Goal: Task Accomplishment & Management: Complete application form

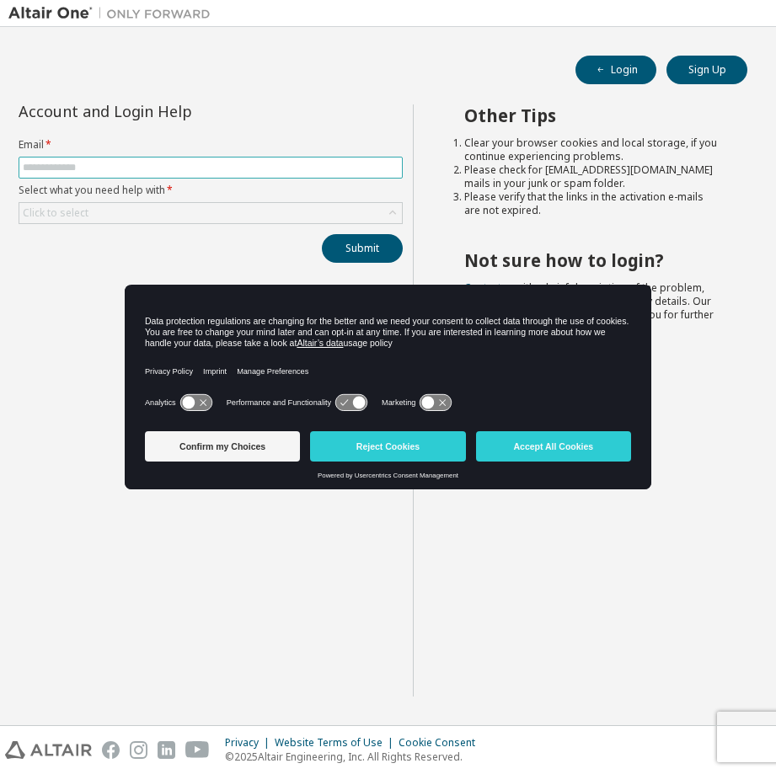
click at [86, 163] on input "text" at bounding box center [211, 167] width 376 height 13
type input "**********"
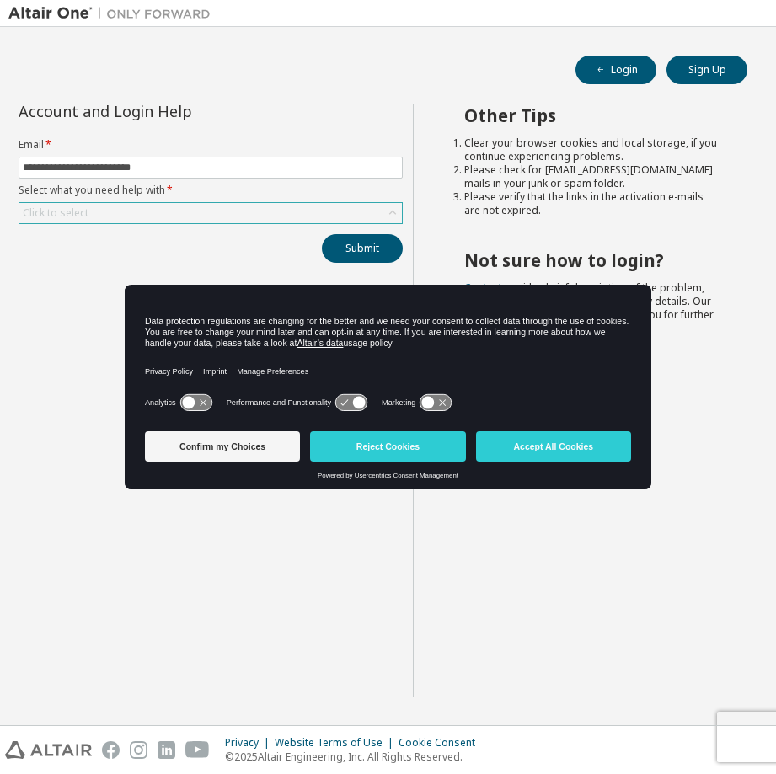
click at [59, 210] on div "Click to select" at bounding box center [56, 212] width 66 height 13
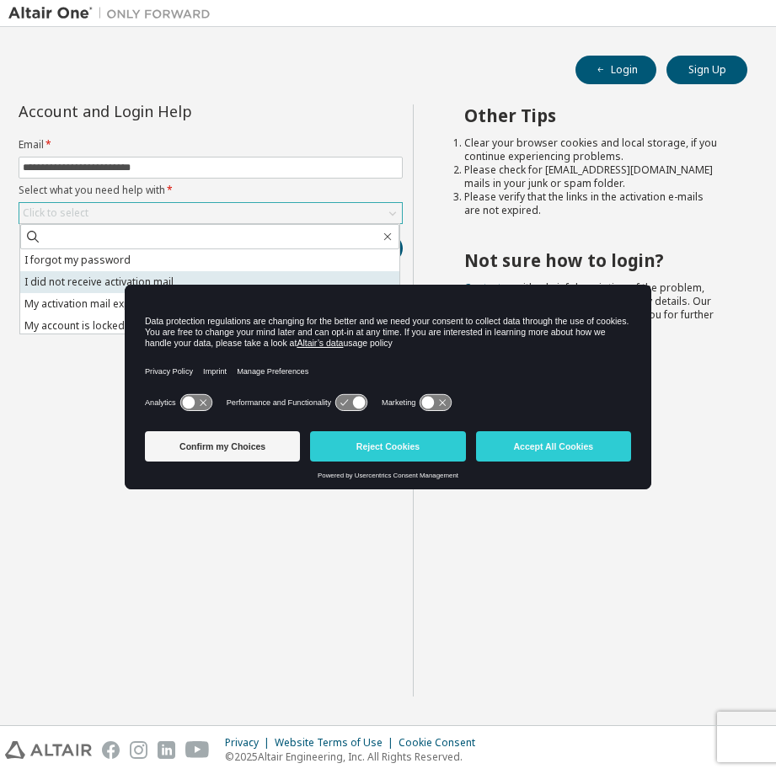
click at [51, 283] on li "I did not receive activation mail" at bounding box center [209, 282] width 379 height 22
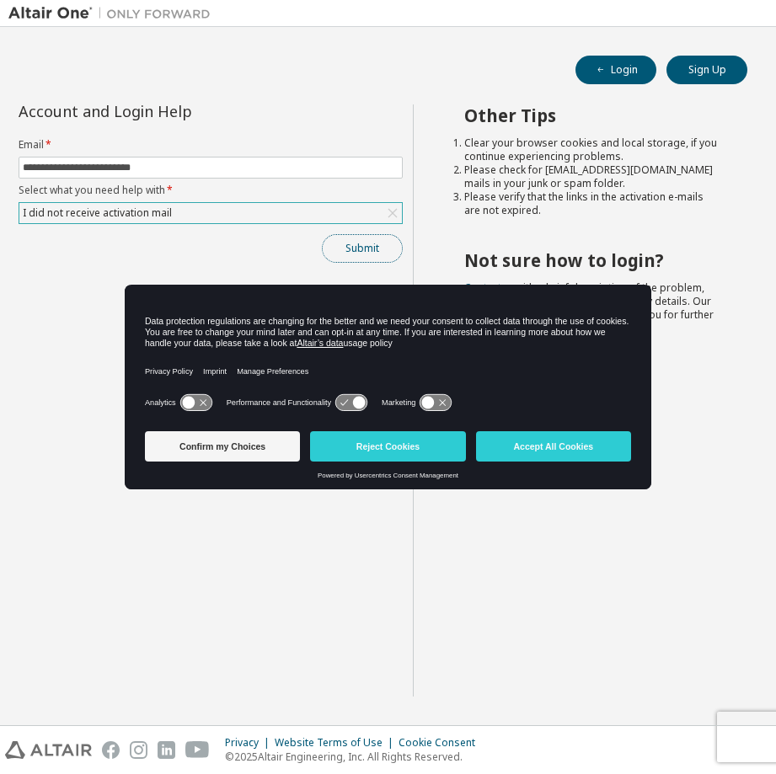
click at [356, 252] on button "Submit" at bounding box center [362, 248] width 81 height 29
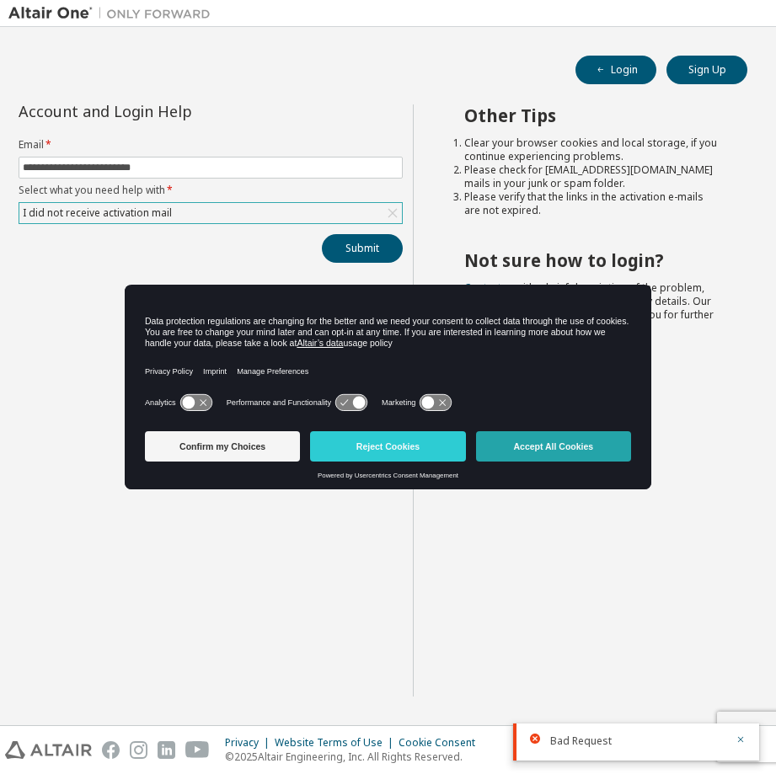
click at [548, 453] on button "Accept All Cookies" at bounding box center [553, 446] width 155 height 30
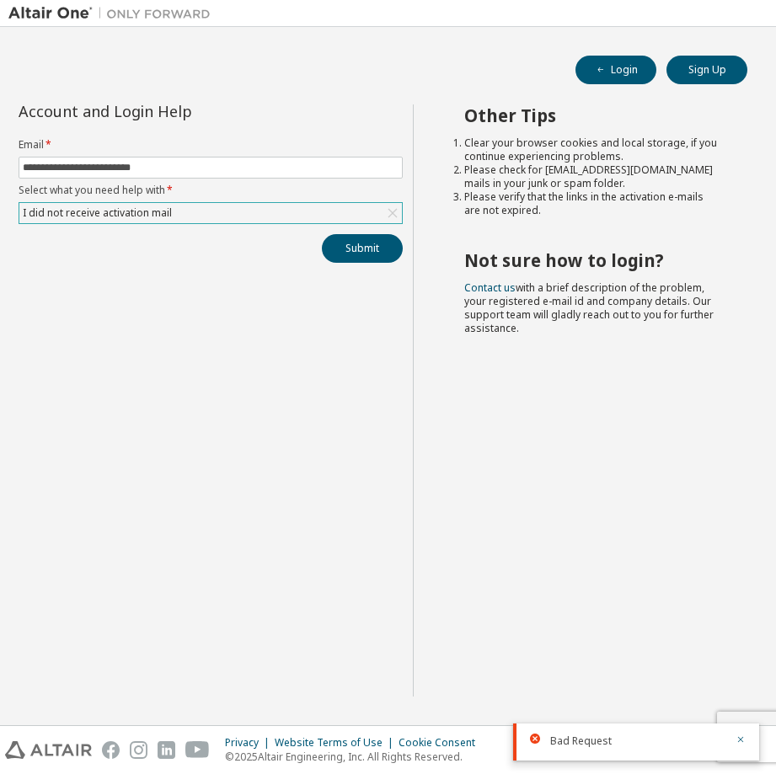
click at [646, 502] on div "Other Tips Clear your browser cookies and local storage, if you continue experi…" at bounding box center [590, 400] width 355 height 592
click at [102, 218] on div "I did not receive activation mail" at bounding box center [97, 213] width 154 height 19
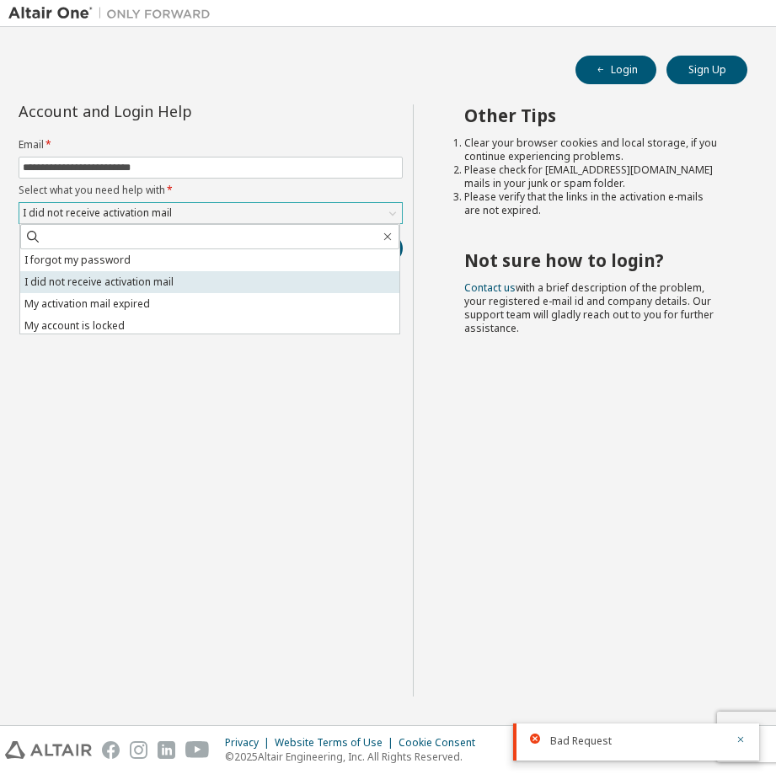
click at [131, 288] on li "I did not receive activation mail" at bounding box center [209, 282] width 379 height 22
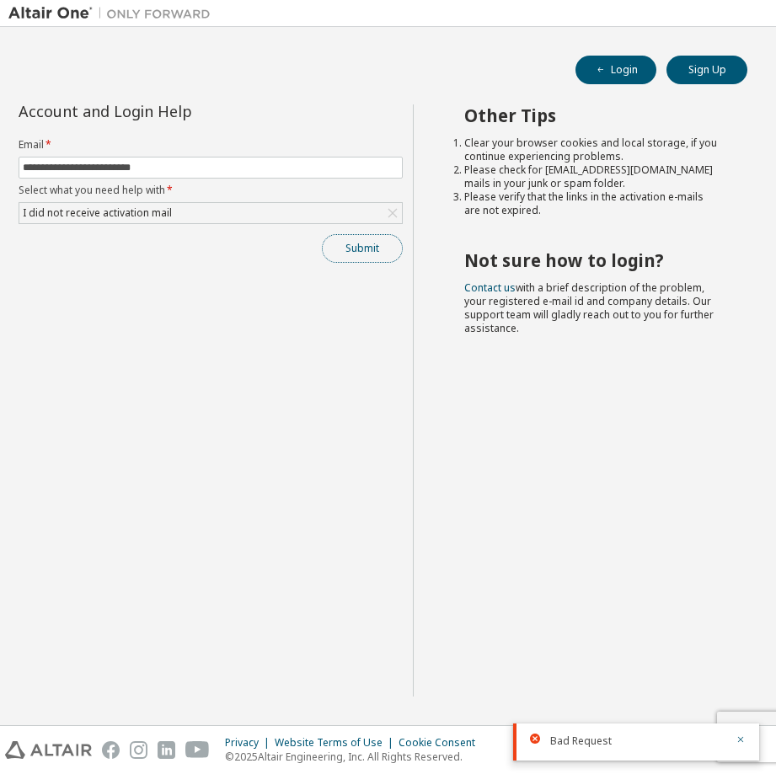
click at [361, 246] on button "Submit" at bounding box center [362, 248] width 81 height 29
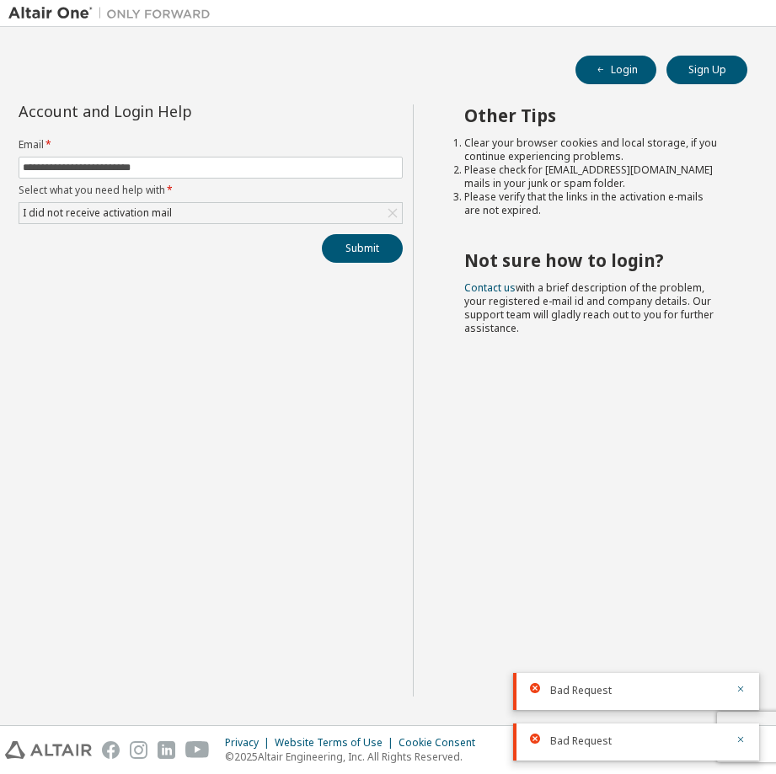
click at [571, 408] on div "Other Tips Clear your browser cookies and local storage, if you continue experi…" at bounding box center [590, 400] width 355 height 592
click at [602, 456] on div "Other Tips Clear your browser cookies and local storage, if you continue experi…" at bounding box center [590, 400] width 355 height 592
click at [627, 487] on div "Other Tips Clear your browser cookies and local storage, if you continue experi…" at bounding box center [590, 400] width 355 height 592
